Goal: Navigation & Orientation: Understand site structure

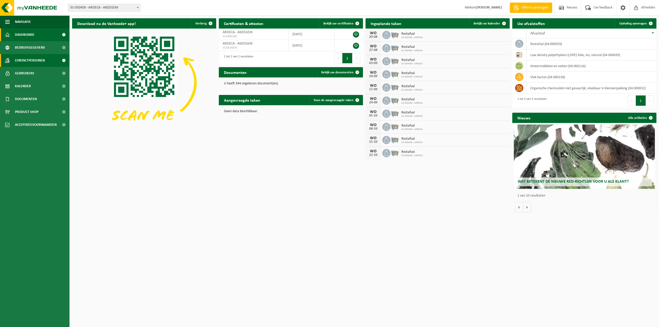
click at [17, 65] on span "Contactpersonen" at bounding box center [30, 60] width 30 height 13
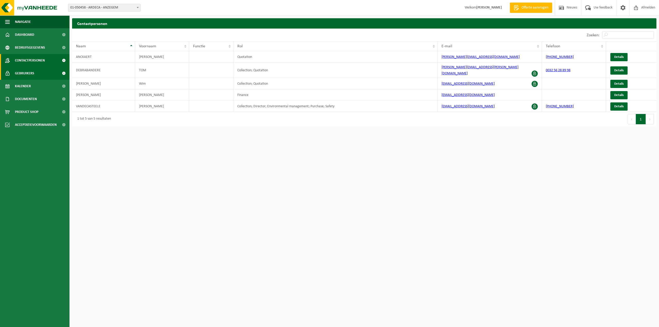
click at [43, 72] on link "Gebruikers" at bounding box center [34, 73] width 69 height 13
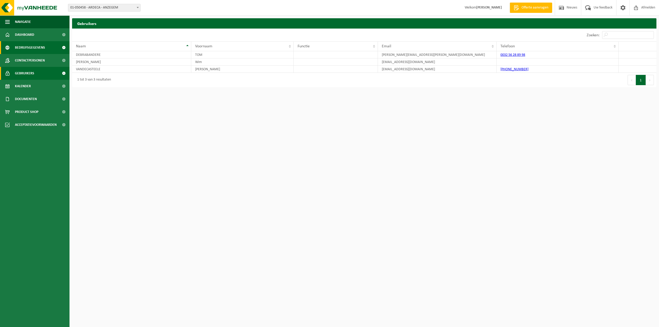
click at [41, 50] on span "Bedrijfsgegevens" at bounding box center [30, 47] width 30 height 13
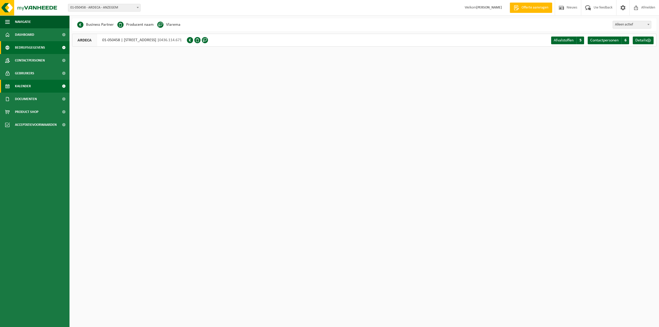
click at [40, 82] on link "Kalender" at bounding box center [34, 86] width 69 height 13
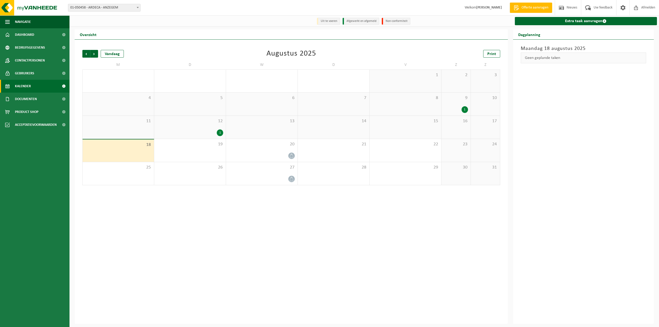
click at [39, 73] on link "Gebruikers" at bounding box center [34, 73] width 69 height 13
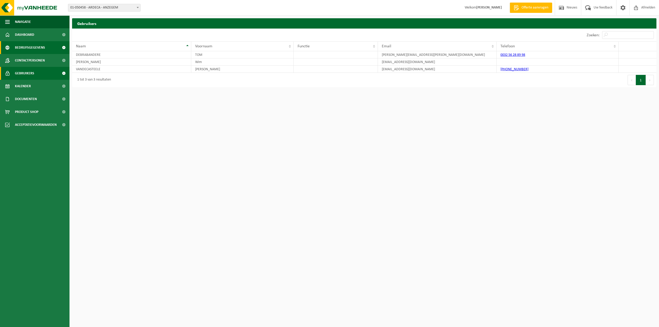
click at [26, 47] on span "Bedrijfsgegevens" at bounding box center [30, 47] width 30 height 13
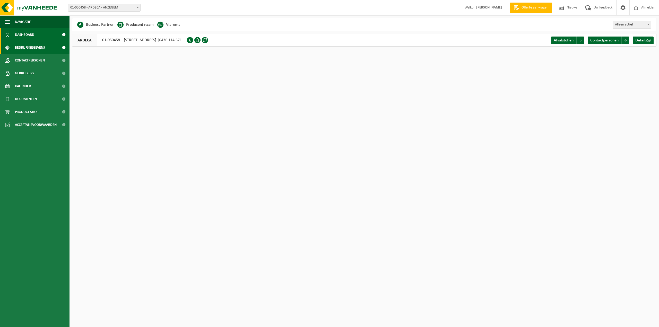
click at [29, 37] on span "Dashboard" at bounding box center [24, 34] width 19 height 13
